Goal: Information Seeking & Learning: Learn about a topic

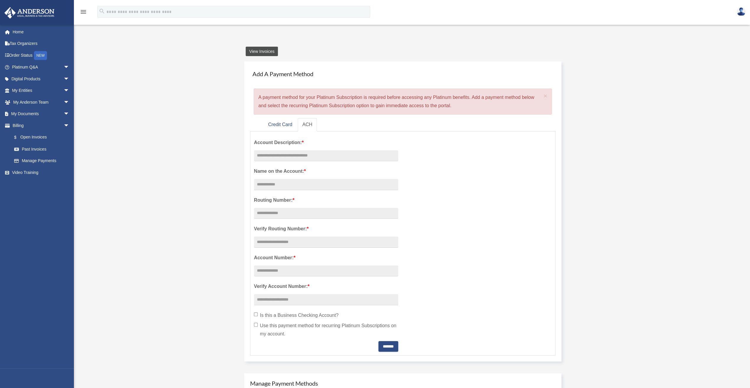
click at [264, 52] on link "View Invoices" at bounding box center [262, 51] width 32 height 9
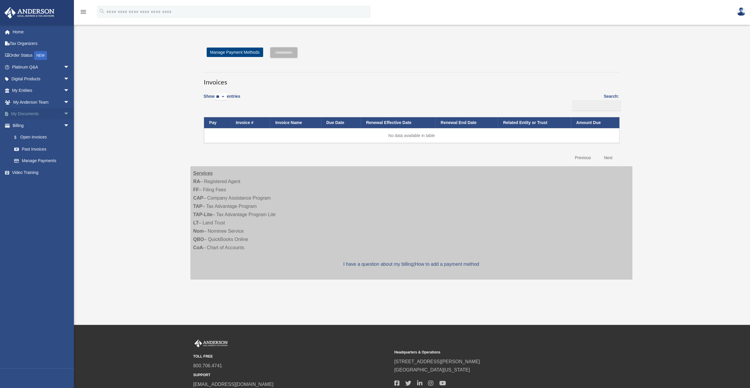
click at [40, 111] on link "My Documents arrow_drop_down" at bounding box center [41, 114] width 74 height 12
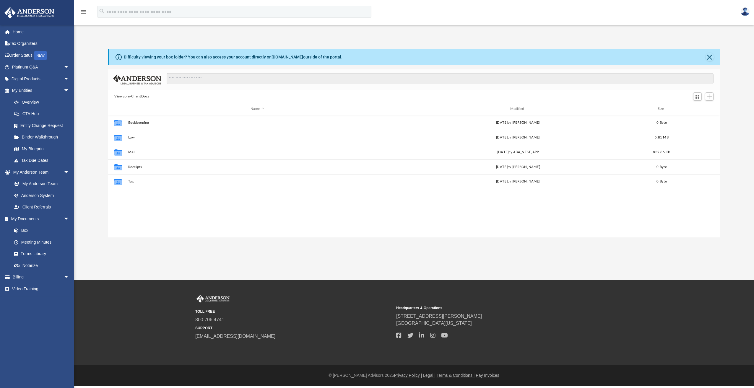
scroll to position [130, 608]
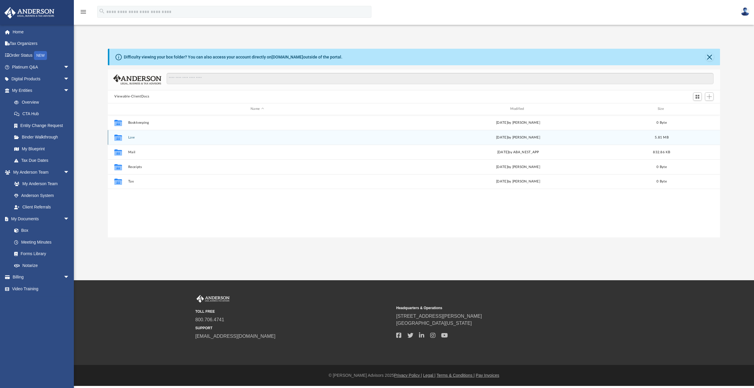
click at [132, 137] on button "Law" at bounding box center [257, 138] width 258 height 4
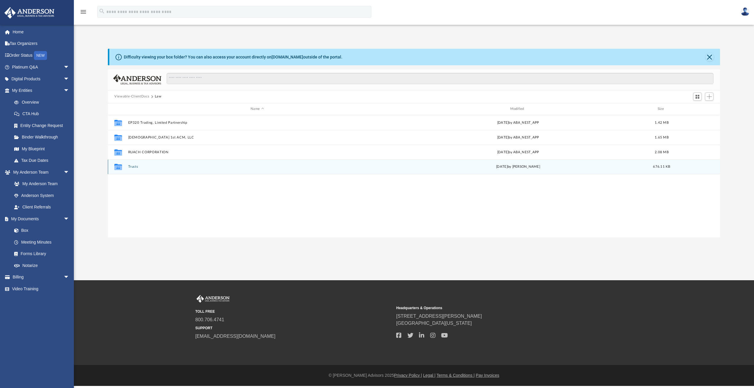
click at [134, 165] on button "Trusts" at bounding box center [257, 167] width 258 height 4
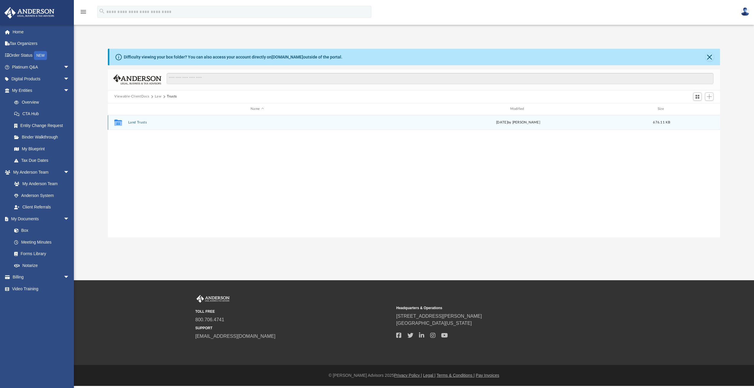
click at [132, 120] on div "Collaborated Folder Land Trusts Fri Aug 1 2025 by Alyssa Hoopii 676.11 KB" at bounding box center [414, 122] width 612 height 15
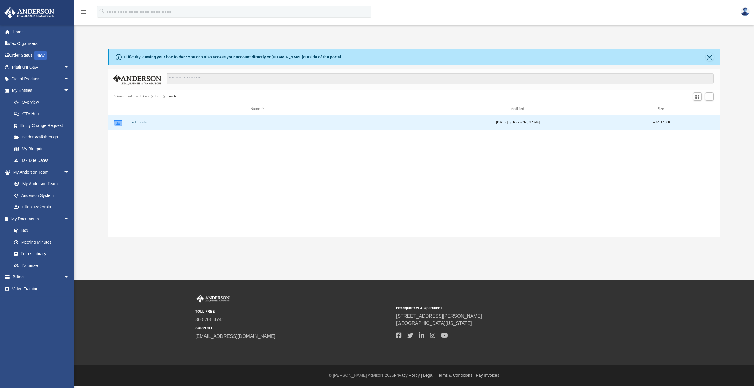
click at [133, 123] on button "Land Trusts" at bounding box center [257, 123] width 258 height 4
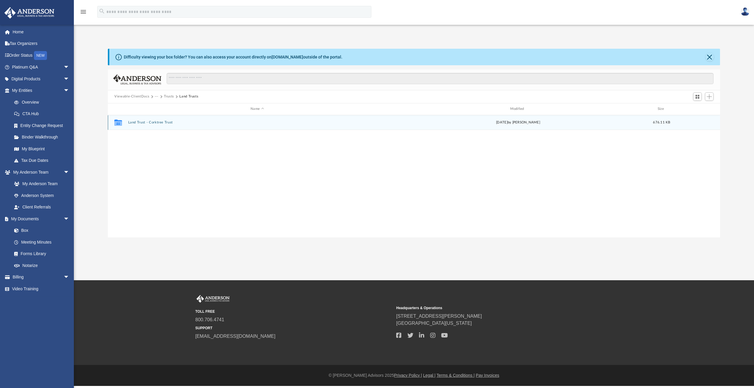
click at [133, 123] on button "Land Trust - Corktree Trust" at bounding box center [257, 123] width 258 height 4
click at [133, 123] on button "Signed Trust Docs (Corktree Trust).pdf" at bounding box center [257, 123] width 258 height 4
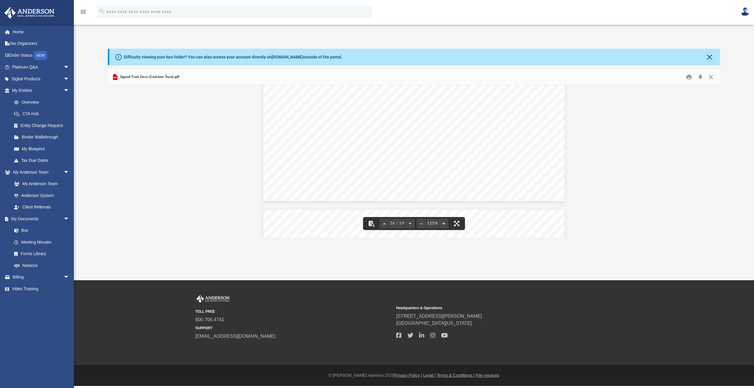
scroll to position [6266, 0]
click at [688, 77] on button "Print" at bounding box center [690, 76] width 12 height 9
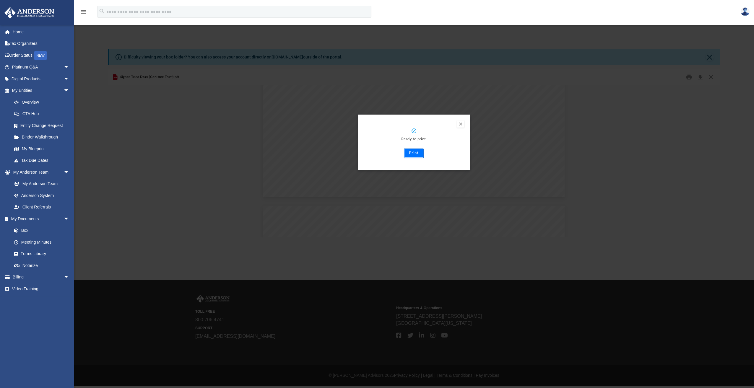
click at [417, 154] on button "Print" at bounding box center [414, 153] width 20 height 9
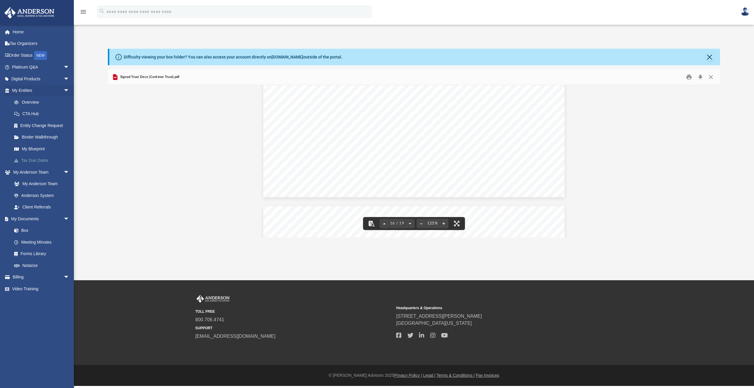
click at [39, 160] on link "Tax Due Dates" at bounding box center [43, 161] width 70 height 12
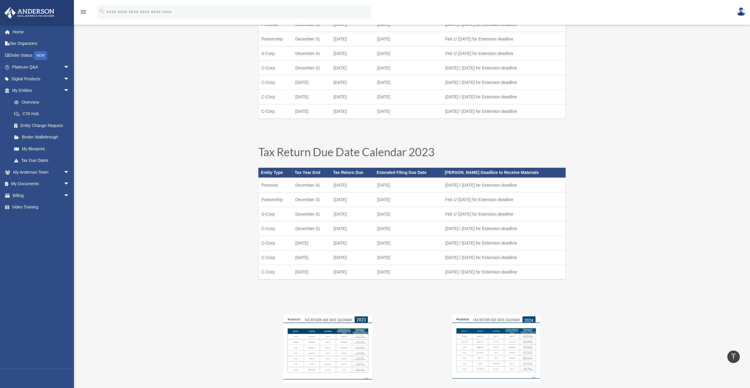
scroll to position [236, 0]
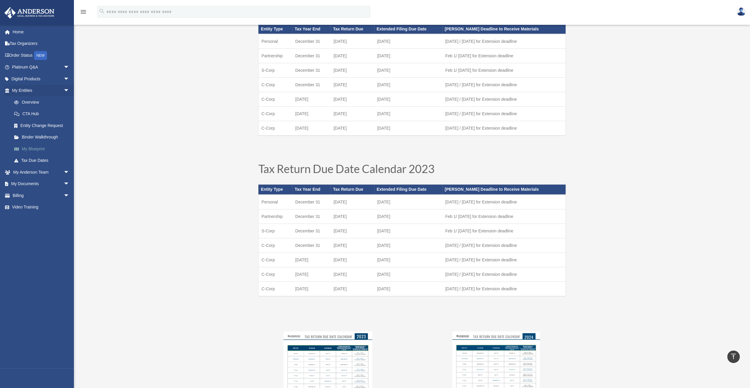
click at [36, 148] on link "My Blueprint" at bounding box center [43, 149] width 70 height 12
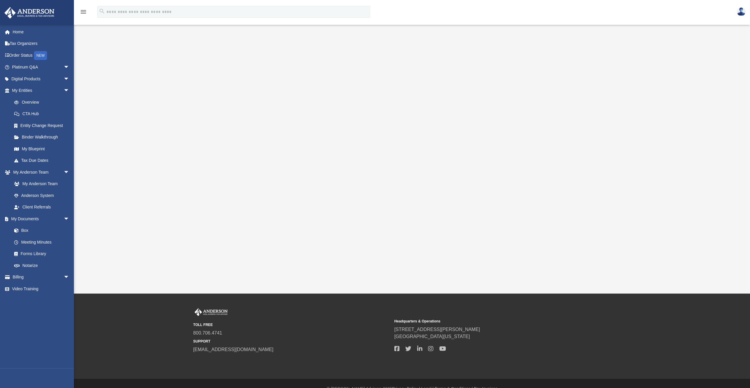
scroll to position [30, 0]
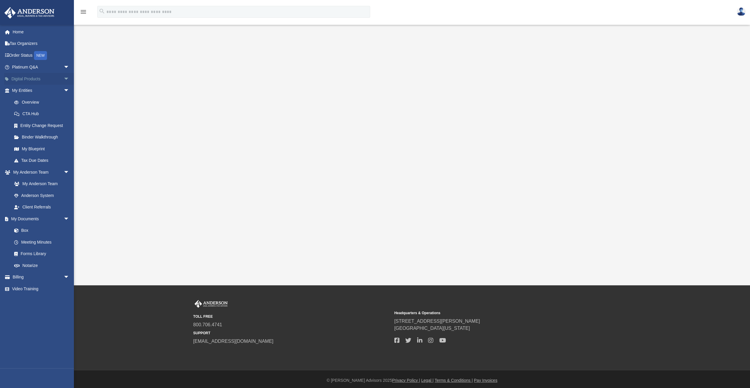
click at [39, 76] on link "Digital Products arrow_drop_down" at bounding box center [41, 79] width 74 height 12
click at [64, 78] on span "arrow_drop_down" at bounding box center [70, 79] width 12 height 12
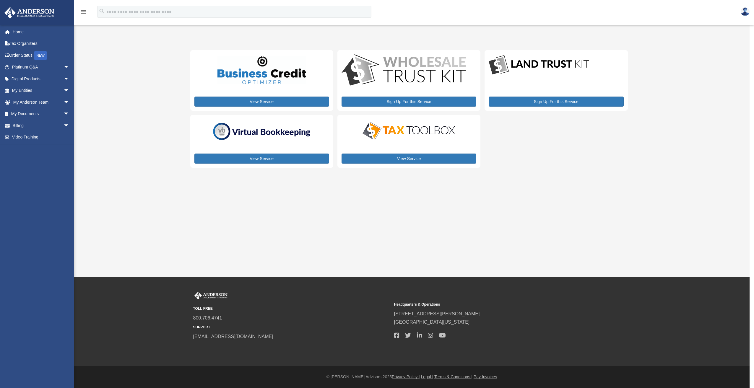
click at [429, 135] on img at bounding box center [408, 131] width 103 height 21
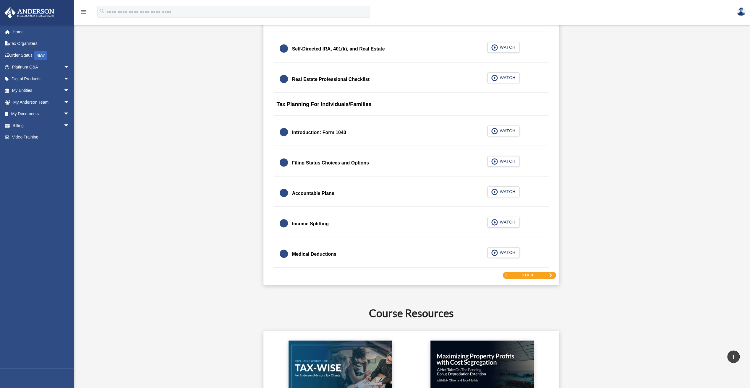
scroll to position [828, 0]
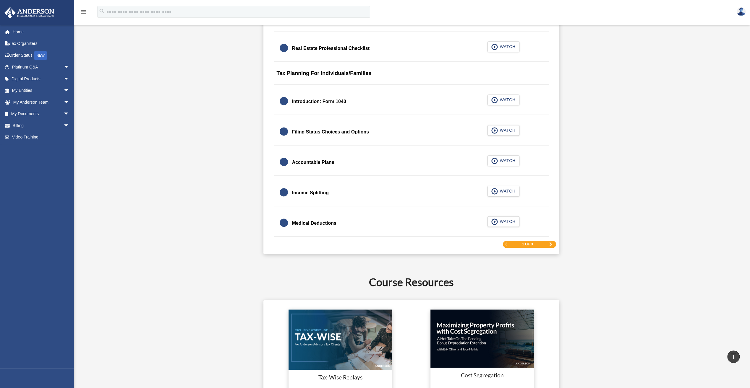
click at [535, 241] on div "1 of 3" at bounding box center [529, 244] width 53 height 7
click at [530, 243] on span "1 of 3" at bounding box center [527, 245] width 11 height 4
click at [549, 244] on span "Next Page" at bounding box center [551, 245] width 4 height 4
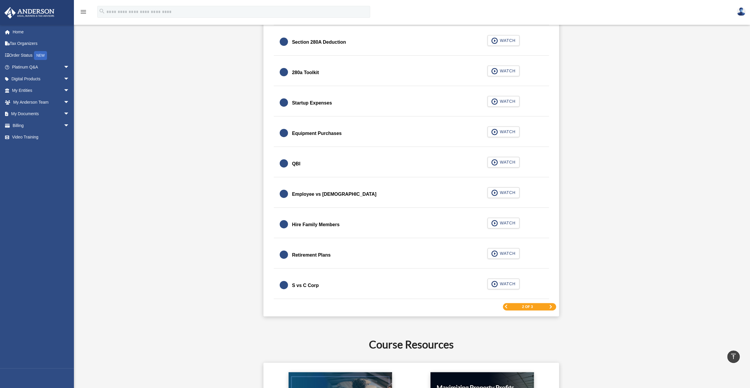
scroll to position [793, 0]
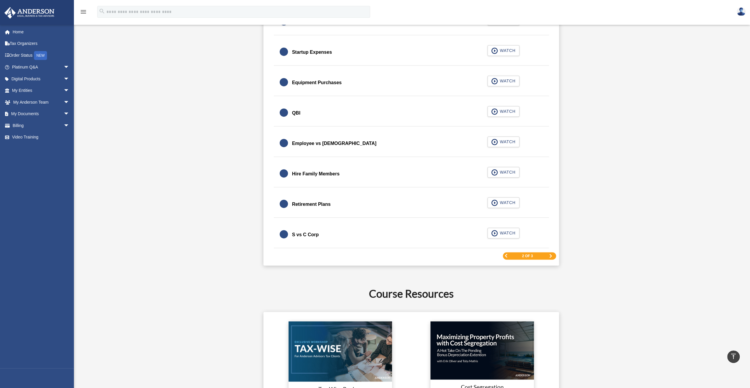
click at [551, 254] on link "Next Page" at bounding box center [551, 256] width 4 height 4
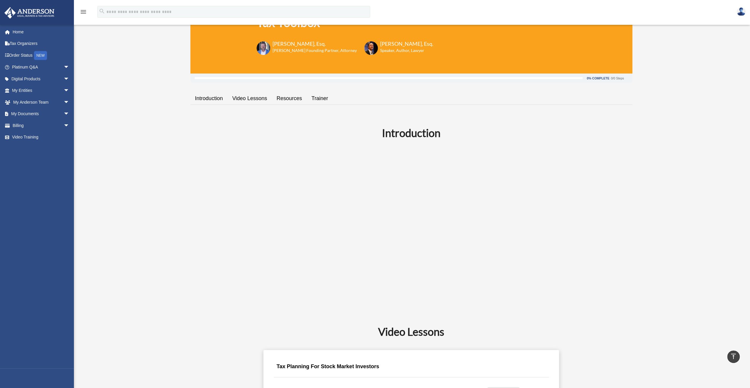
scroll to position [54, 0]
click at [278, 100] on link "Resources" at bounding box center [289, 99] width 35 height 17
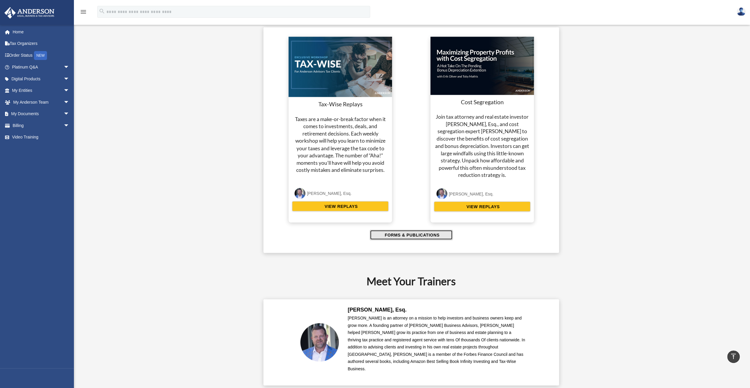
click at [411, 233] on span "FORMS & PUBLICATIONS" at bounding box center [411, 235] width 56 height 6
click at [64, 68] on span "arrow_drop_down" at bounding box center [70, 67] width 12 height 12
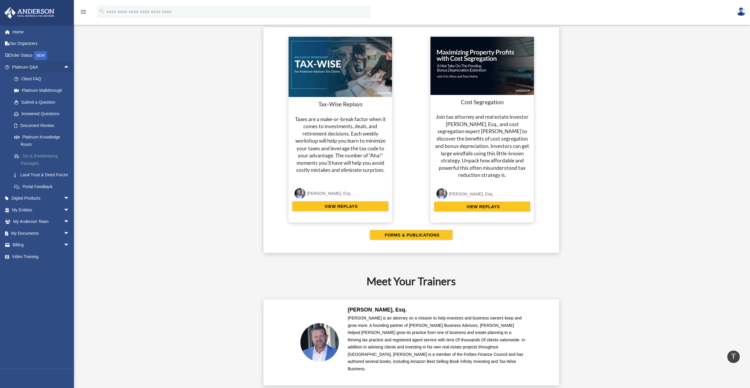
click at [49, 158] on link "Tax & Bookkeeping Packages" at bounding box center [43, 159] width 70 height 19
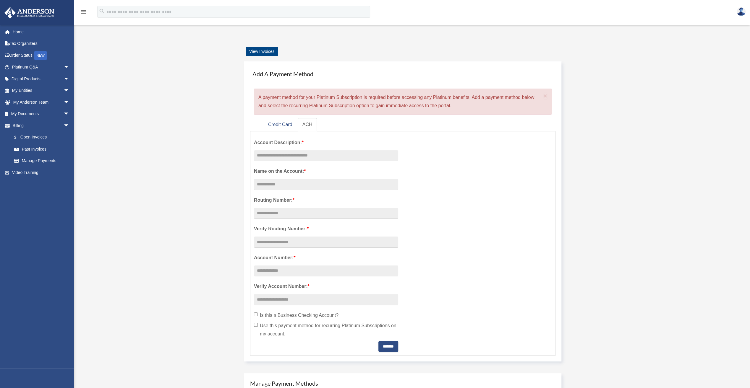
click at [49, 158] on link "Manage Payments" at bounding box center [41, 161] width 67 height 12
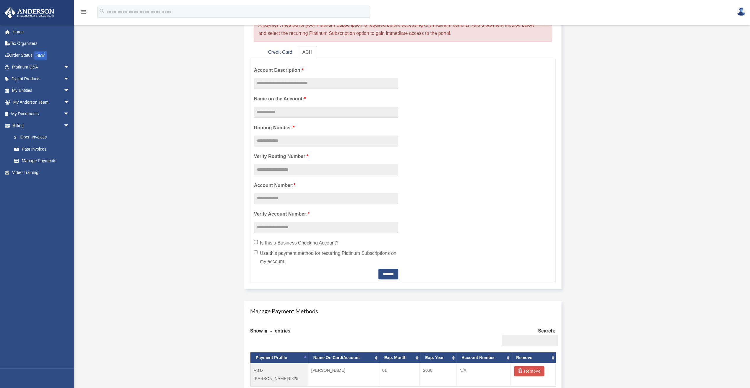
scroll to position [118, 0]
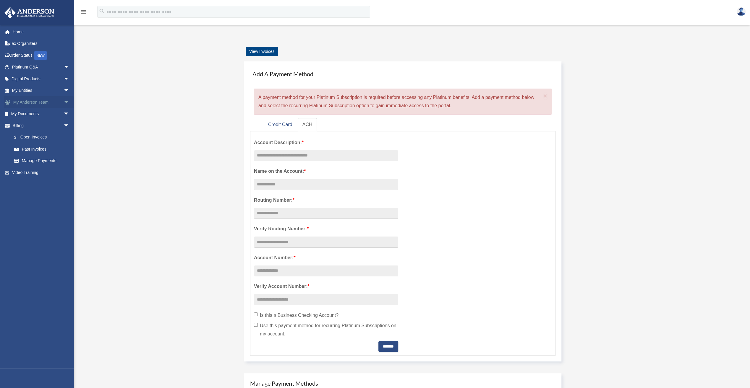
click at [47, 104] on link "My Anderson Team arrow_drop_down" at bounding box center [41, 102] width 74 height 12
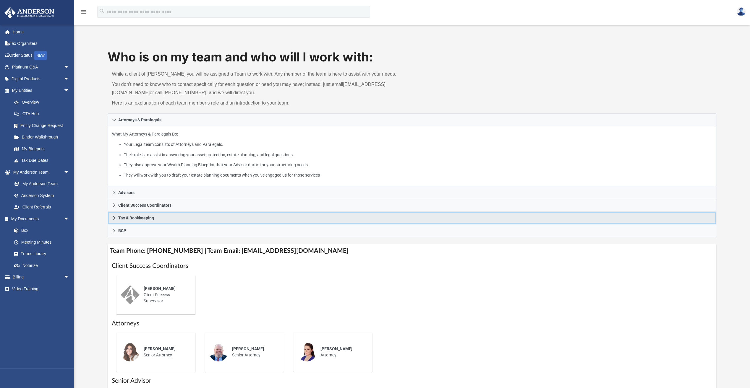
click at [115, 216] on icon at bounding box center [114, 218] width 4 height 4
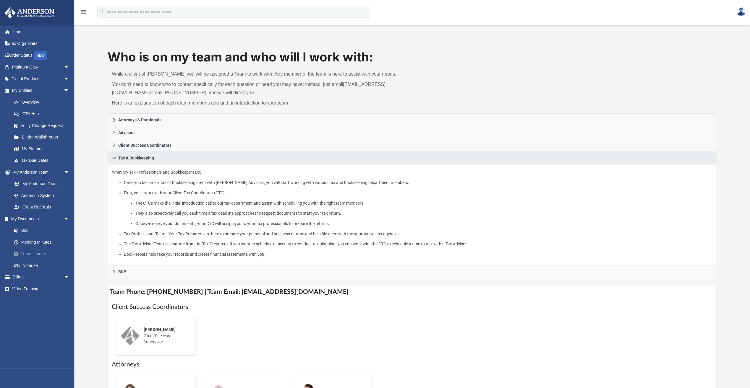
click at [27, 254] on link "Forms Library" at bounding box center [43, 254] width 70 height 12
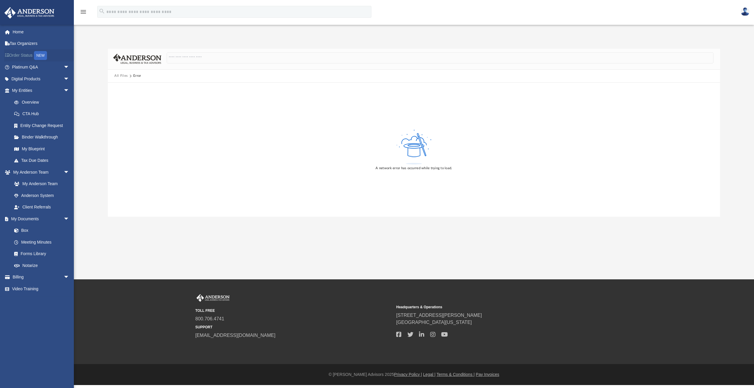
click at [33, 56] on link "Order Status NEW" at bounding box center [41, 55] width 74 height 12
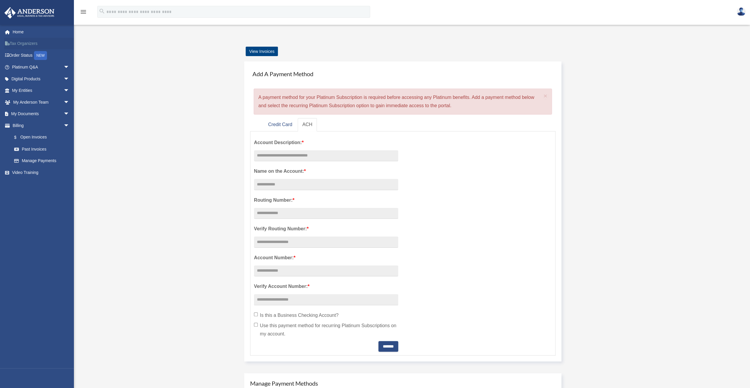
click at [30, 42] on link "Tax Organizers" at bounding box center [41, 44] width 74 height 12
click at [64, 115] on span "arrow_drop_down" at bounding box center [70, 114] width 12 height 12
click at [17, 127] on span at bounding box center [19, 126] width 4 height 4
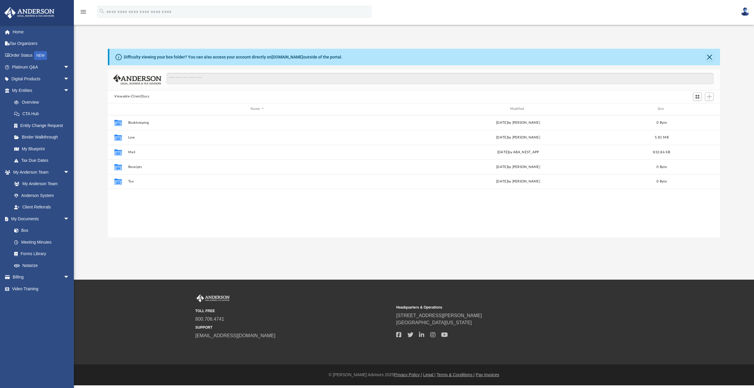
scroll to position [130, 608]
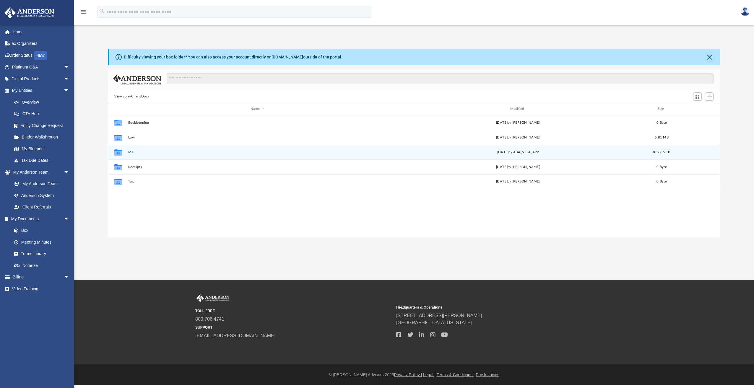
click at [123, 153] on div "Collaborated Folder" at bounding box center [118, 151] width 15 height 9
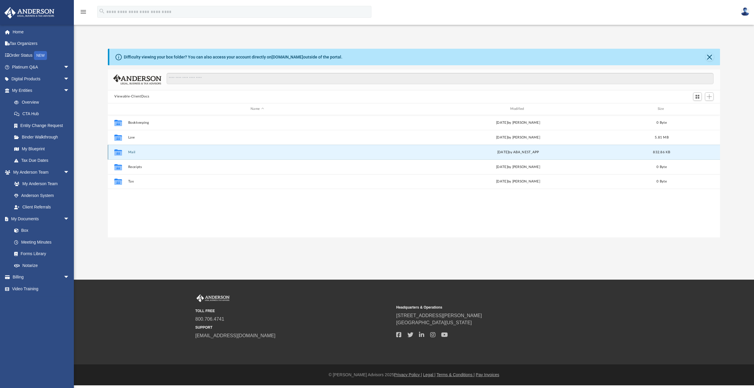
click at [123, 153] on div "Collaborated Folder" at bounding box center [118, 151] width 15 height 9
drag, startPoint x: 123, startPoint y: 153, endPoint x: 117, endPoint y: 155, distance: 6.6
click at [117, 155] on icon "grid" at bounding box center [118, 153] width 8 height 5
click at [516, 150] on div "Tue Jun 24 2025 by ABA_NEST_APP" at bounding box center [518, 152] width 258 height 5
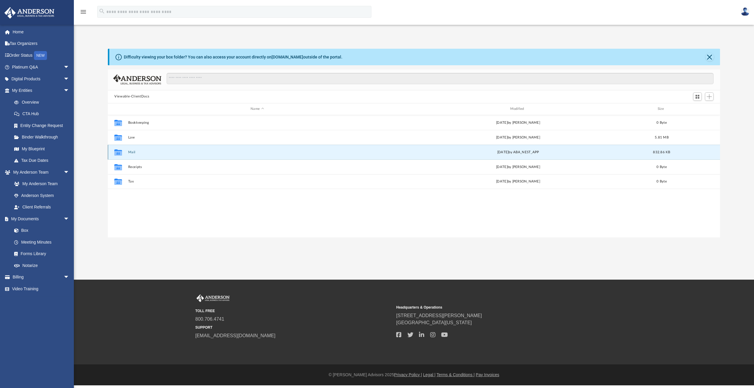
click at [132, 152] on button "Mail" at bounding box center [257, 152] width 258 height 4
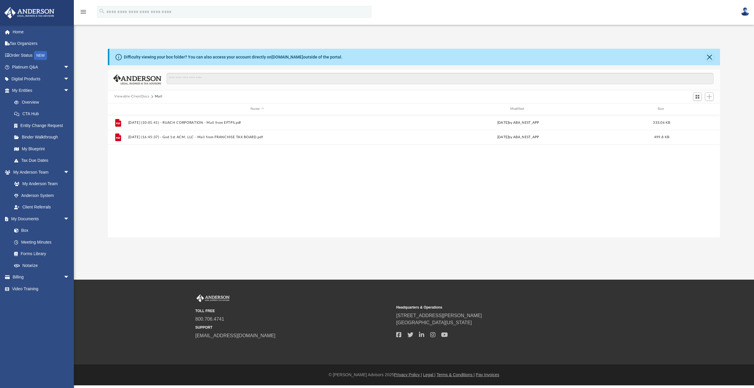
click at [120, 99] on button "Viewable-ClientDocs" at bounding box center [131, 96] width 35 height 5
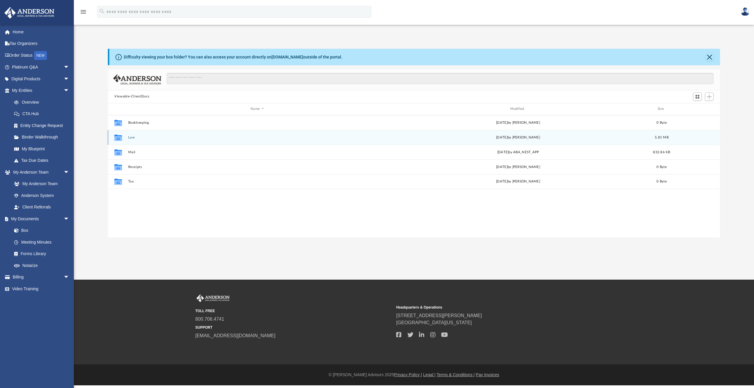
click at [121, 138] on icon "grid" at bounding box center [118, 138] width 8 height 5
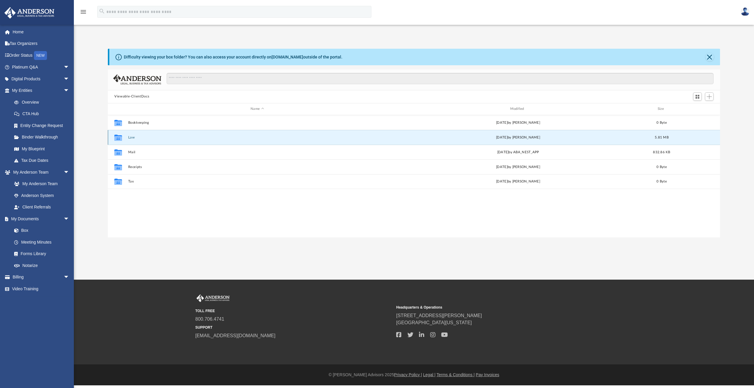
click at [120, 136] on icon "grid" at bounding box center [118, 138] width 8 height 5
click at [133, 136] on button "Law" at bounding box center [257, 138] width 258 height 4
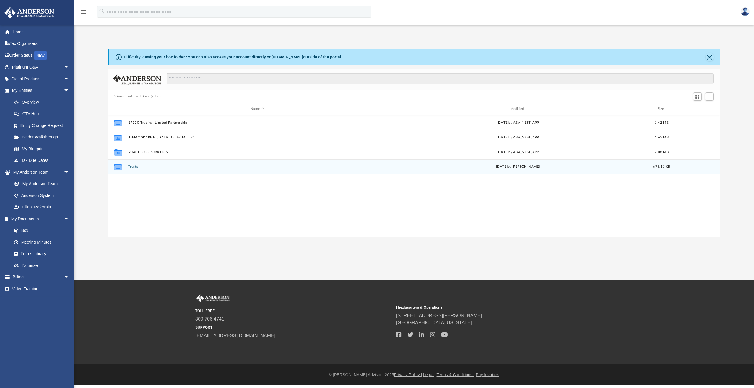
click at [134, 169] on div "Collaborated Folder Trusts Fri Aug 1 2025 by Alyssa Hoopii 676.11 KB" at bounding box center [414, 167] width 612 height 15
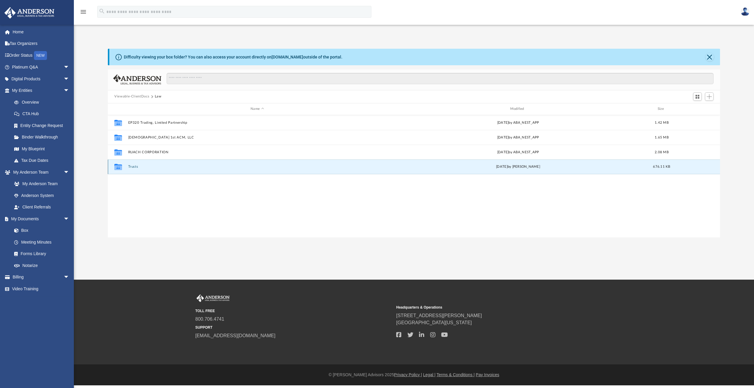
click at [133, 166] on button "Trusts" at bounding box center [257, 167] width 258 height 4
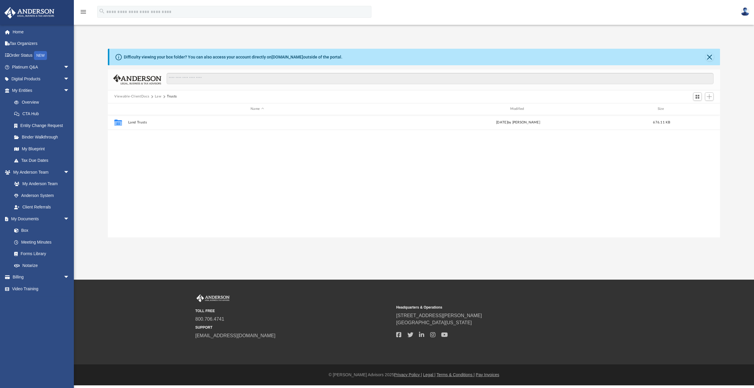
click at [158, 94] on button "Law" at bounding box center [158, 96] width 7 height 5
click at [41, 129] on link "Entity Change Request" at bounding box center [43, 126] width 70 height 12
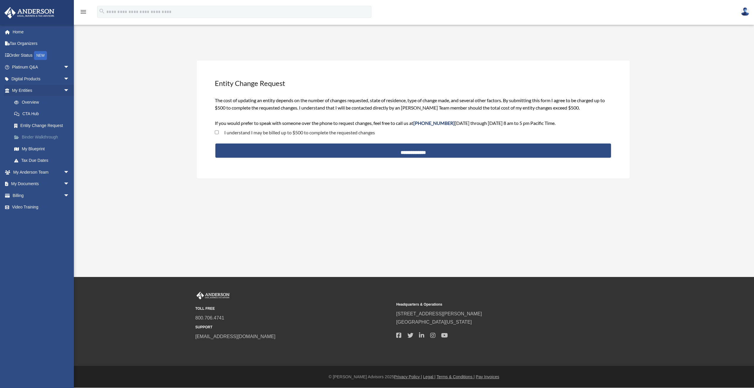
click at [28, 138] on link "Binder Walkthrough" at bounding box center [43, 138] width 70 height 12
